Goal: Information Seeking & Learning: Learn about a topic

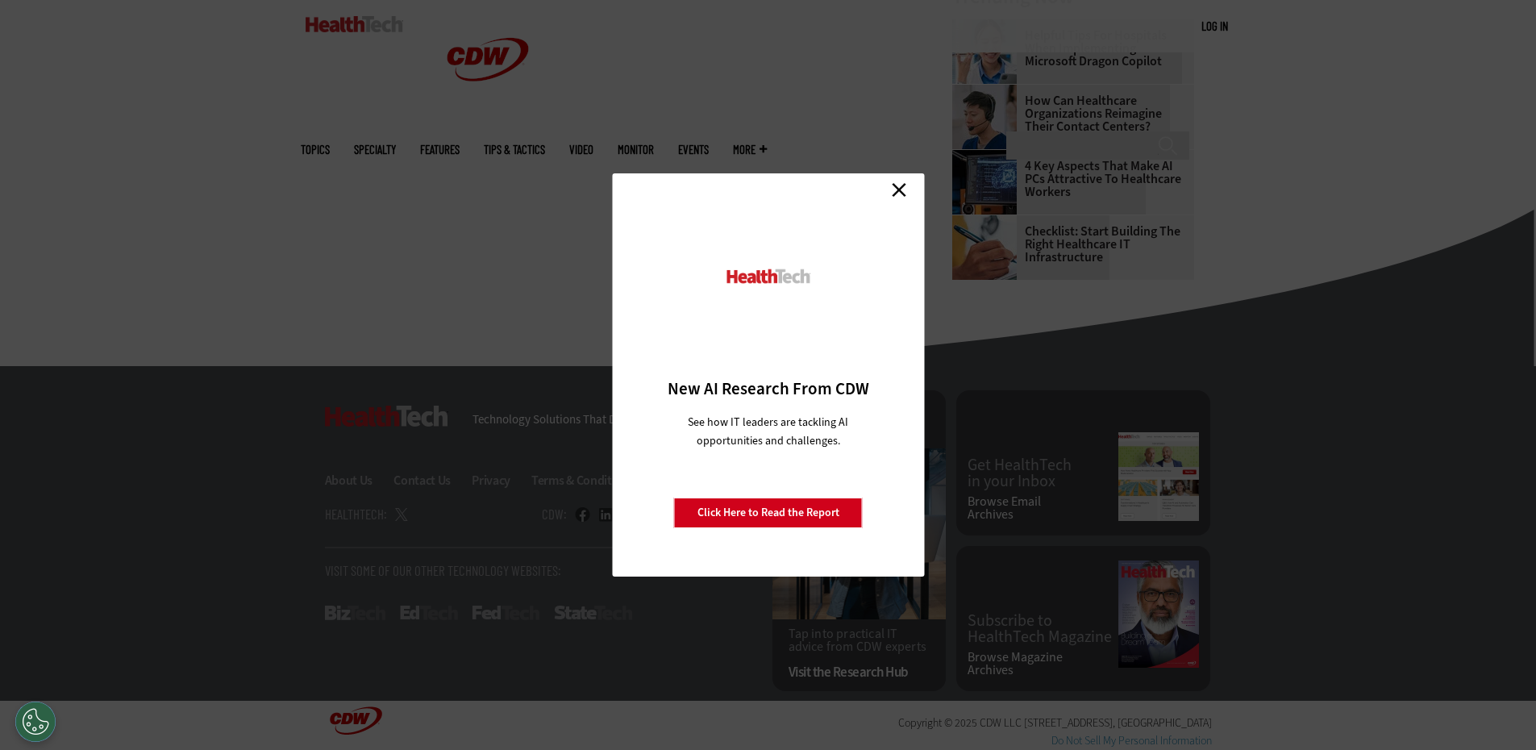
scroll to position [1532, 0]
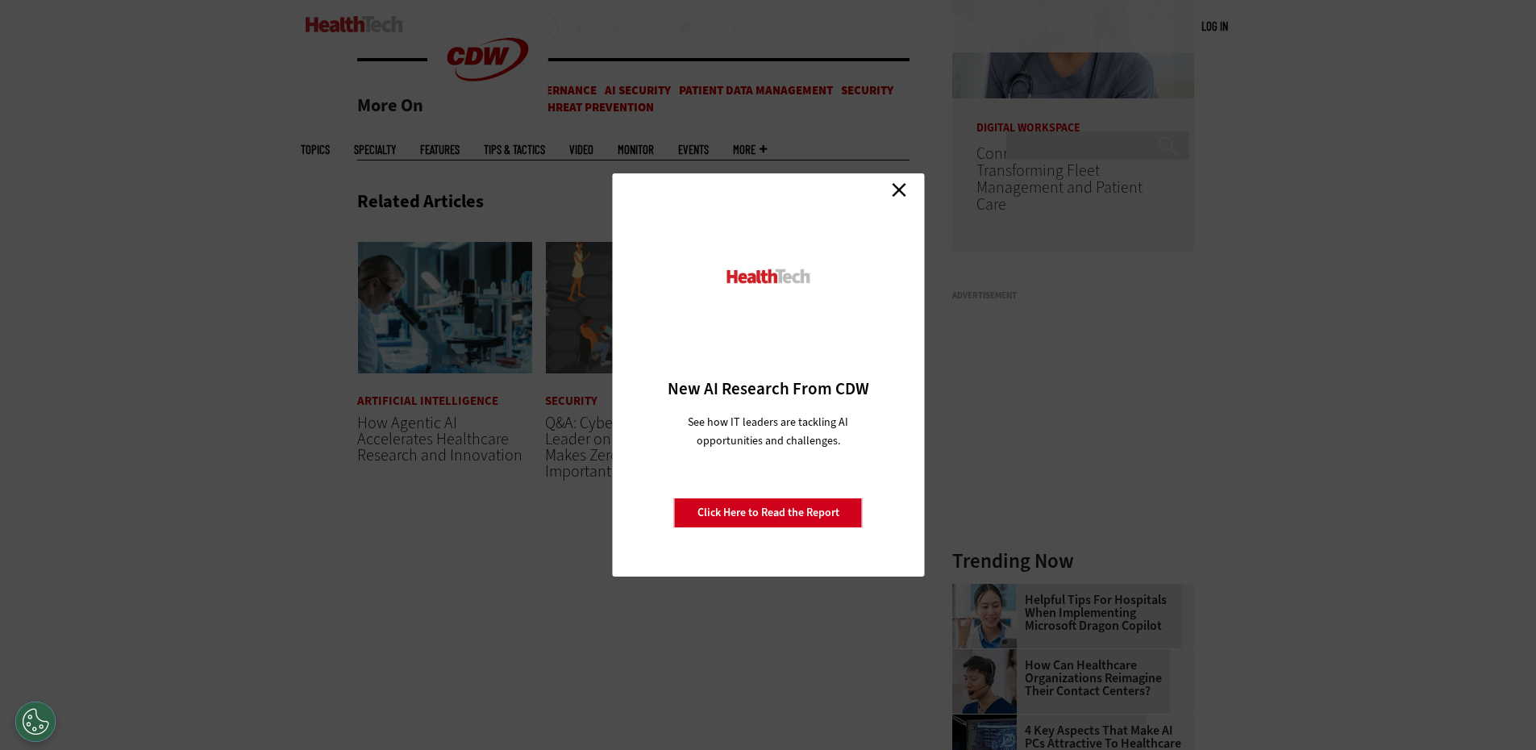
click at [894, 185] on link "Close" at bounding box center [899, 189] width 24 height 24
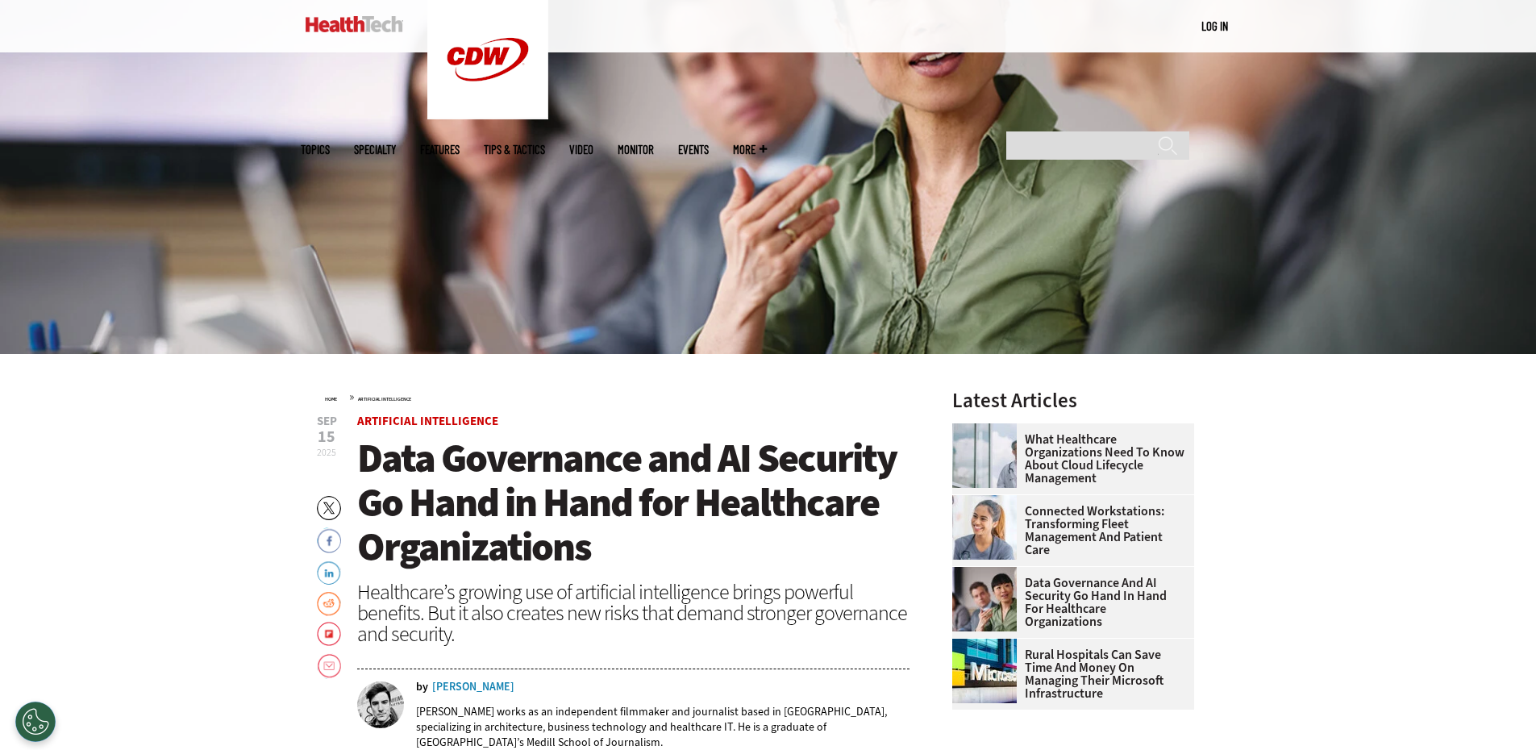
scroll to position [323, 0]
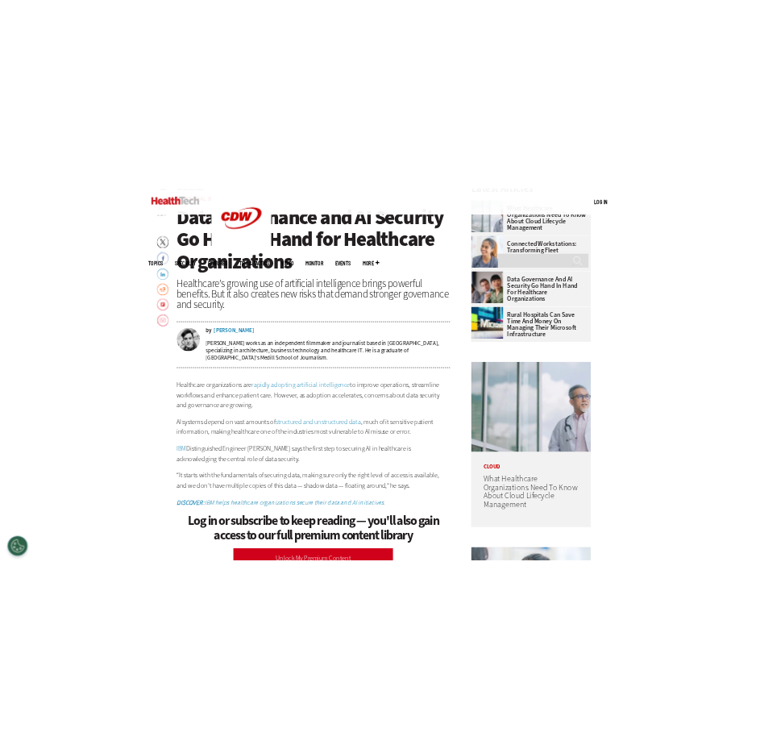
scroll to position [726, 0]
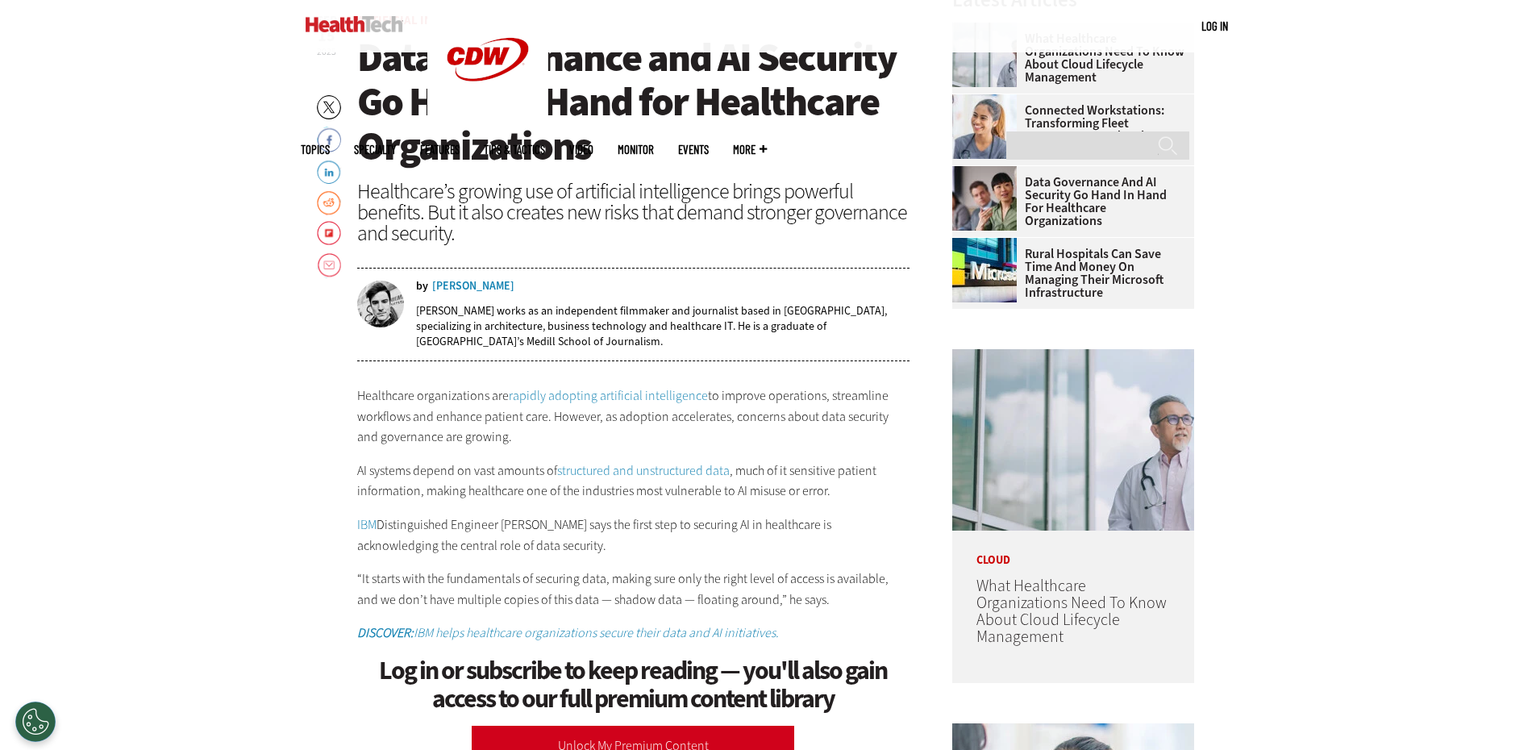
click at [630, 467] on link "structured and unstructured data" at bounding box center [643, 470] width 173 height 17
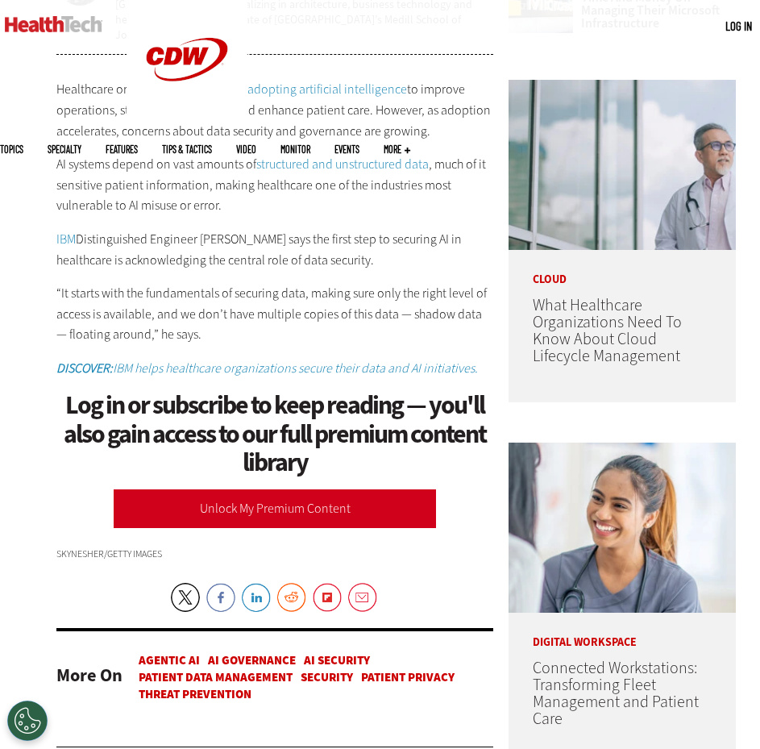
scroll to position [0, 0]
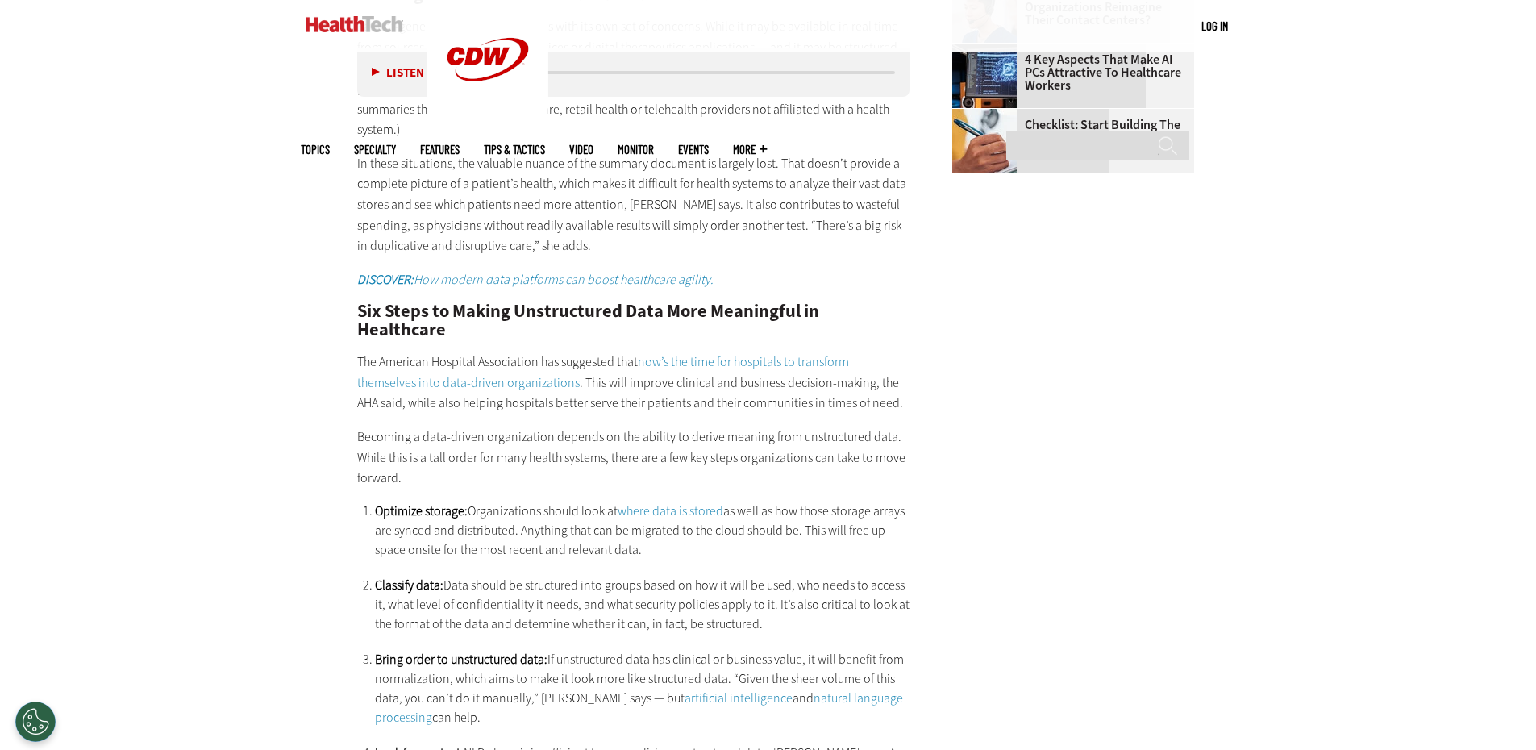
scroll to position [3145, 0]
